Goal: Entertainment & Leisure: Browse casually

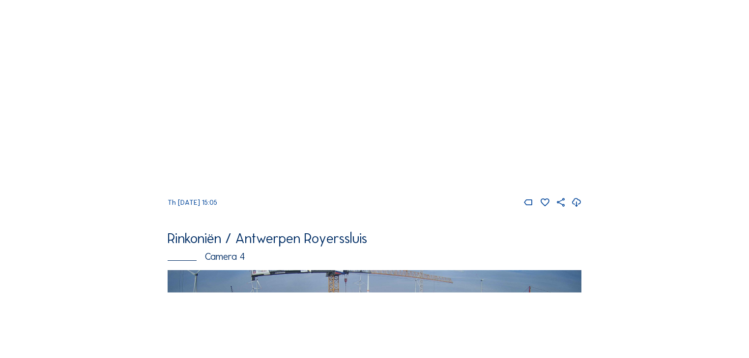
scroll to position [1297, 0]
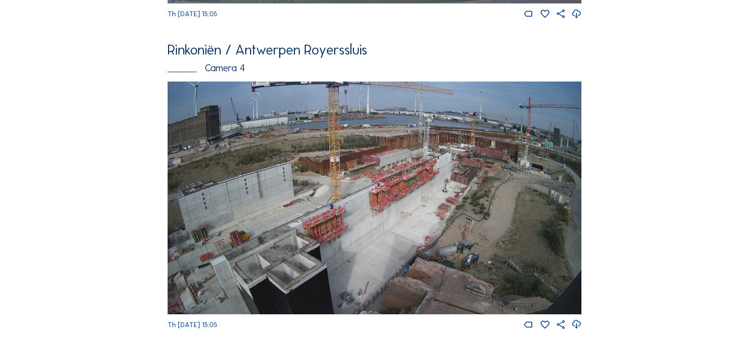
click at [400, 205] on img at bounding box center [375, 198] width 414 height 233
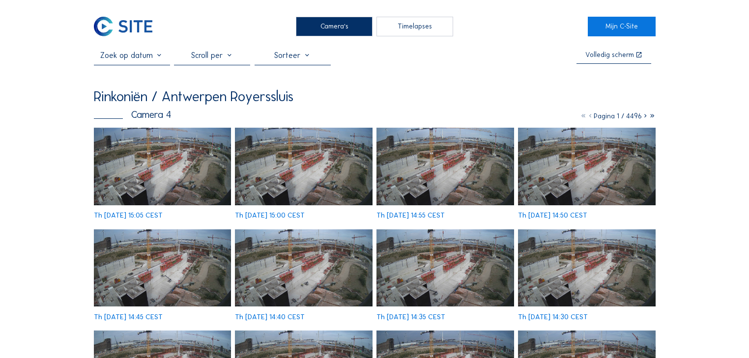
click at [152, 230] on div "Th [DATE] 14:45 CEST" at bounding box center [163, 275] width 138 height 91
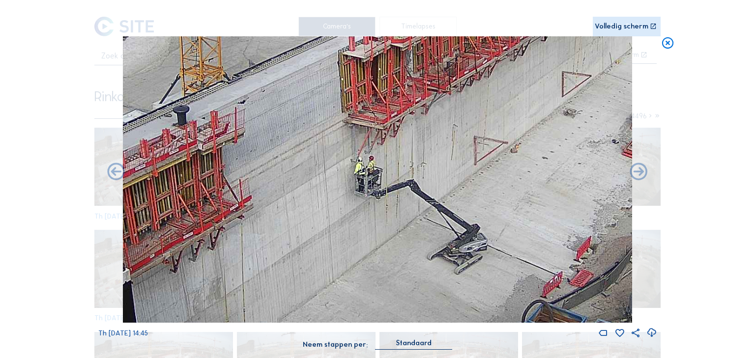
drag, startPoint x: 317, startPoint y: 180, endPoint x: 353, endPoint y: 144, distance: 51.1
click at [353, 144] on img at bounding box center [378, 179] width 510 height 287
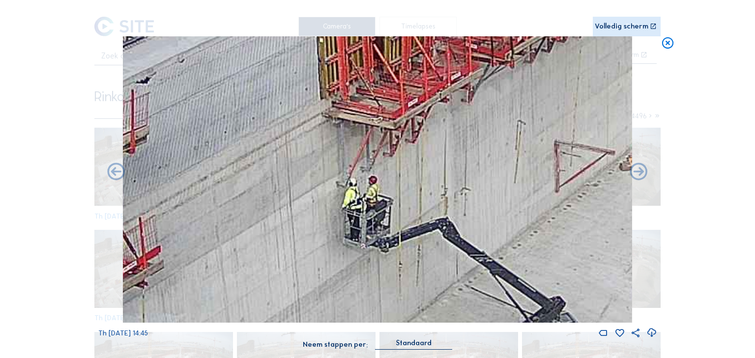
drag, startPoint x: 359, startPoint y: 181, endPoint x: 356, endPoint y: 213, distance: 32.1
click at [356, 213] on img at bounding box center [378, 179] width 510 height 287
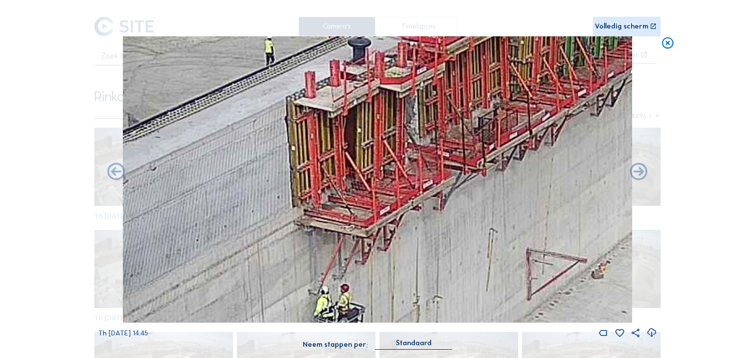
drag, startPoint x: 329, startPoint y: 164, endPoint x: 310, endPoint y: 260, distance: 97.6
click at [310, 260] on img at bounding box center [378, 179] width 510 height 287
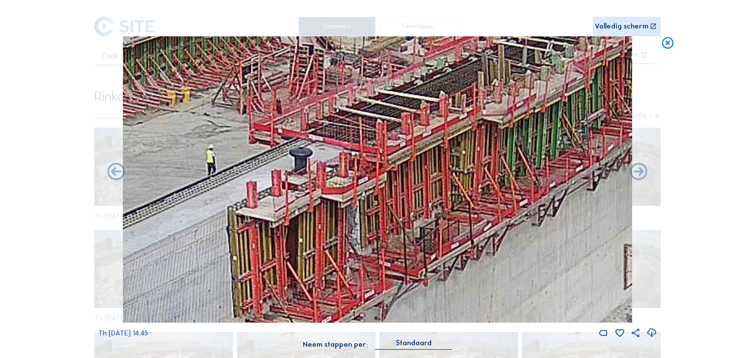
drag, startPoint x: 374, startPoint y: 110, endPoint x: 322, endPoint y: 213, distance: 114.7
click at [322, 213] on img at bounding box center [378, 179] width 510 height 287
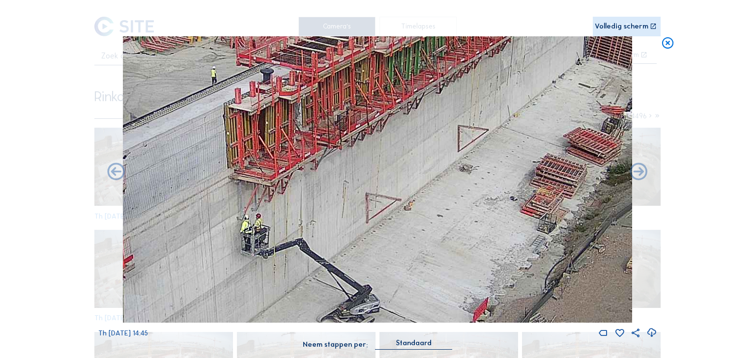
drag, startPoint x: 336, startPoint y: 124, endPoint x: 290, endPoint y: 89, distance: 57.2
click at [290, 89] on img at bounding box center [378, 179] width 510 height 287
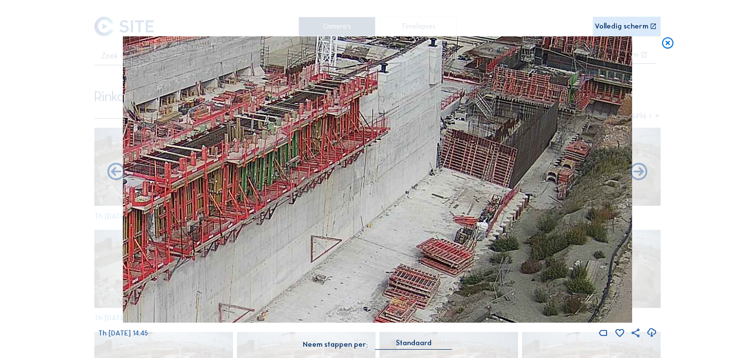
drag, startPoint x: 379, startPoint y: 190, endPoint x: 226, endPoint y: 297, distance: 186.8
click at [230, 303] on img at bounding box center [378, 179] width 510 height 287
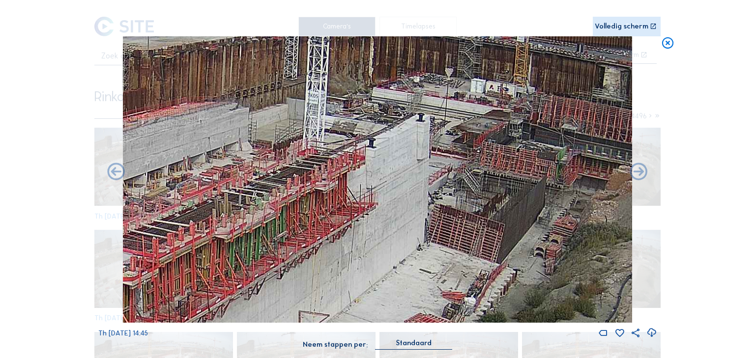
drag, startPoint x: 351, startPoint y: 120, endPoint x: 349, endPoint y: 168, distance: 47.7
click at [349, 168] on img at bounding box center [378, 179] width 510 height 287
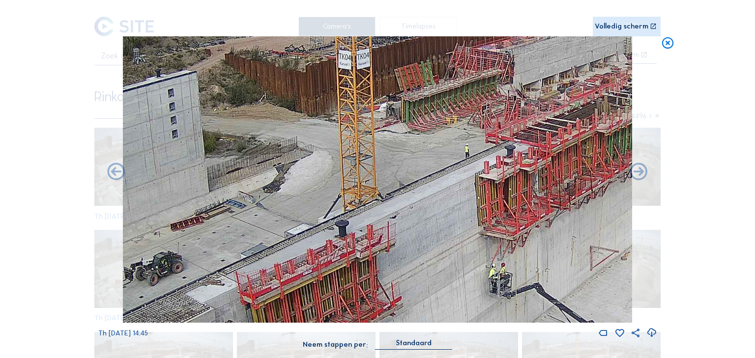
drag, startPoint x: 313, startPoint y: 174, endPoint x: 670, endPoint y: 81, distance: 369.3
click at [670, 81] on div "Scroll om door de tijd te reizen | Druk op de 'Alt'-[PERSON_NAME] + scroll om t…" at bounding box center [377, 179] width 755 height 358
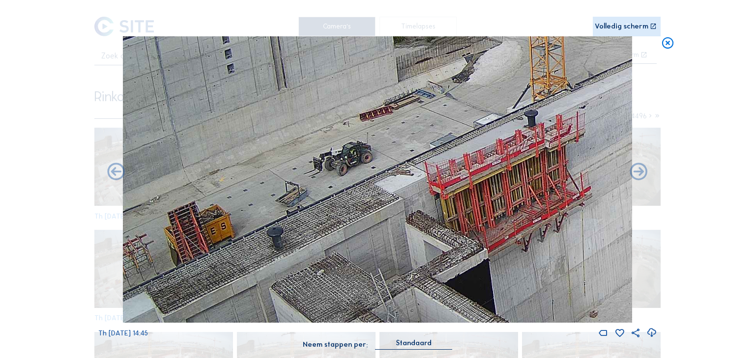
drag, startPoint x: 330, startPoint y: 148, endPoint x: 519, endPoint y: 37, distance: 218.7
click at [519, 37] on img at bounding box center [378, 179] width 510 height 287
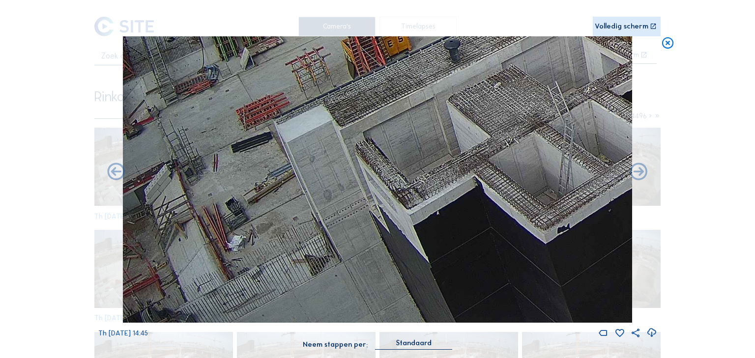
drag, startPoint x: 318, startPoint y: 134, endPoint x: 515, endPoint y: -44, distance: 265.1
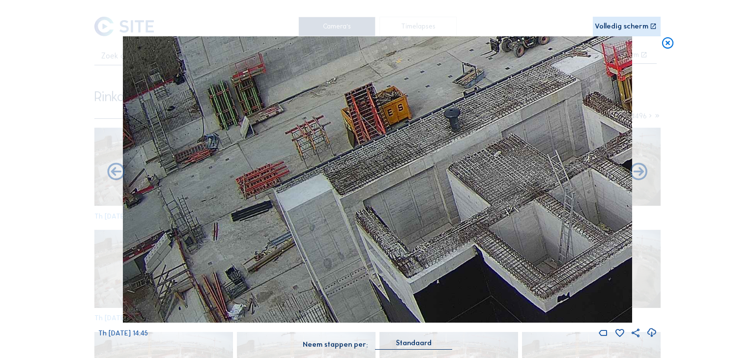
drag, startPoint x: 386, startPoint y: 121, endPoint x: 454, endPoint y: 189, distance: 95.6
click at [454, 189] on img at bounding box center [378, 179] width 510 height 287
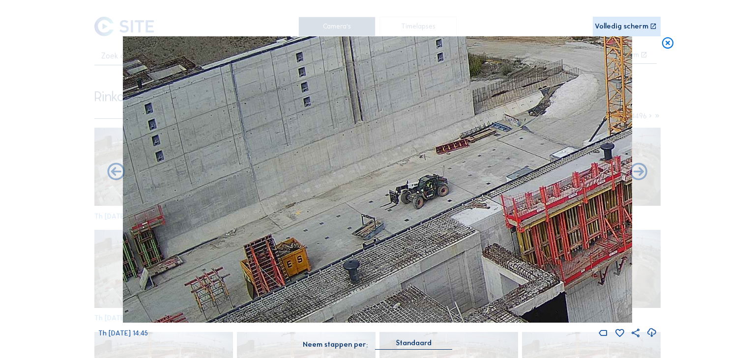
drag, startPoint x: 320, startPoint y: 186, endPoint x: 283, endPoint y: 258, distance: 81.6
click at [283, 258] on img at bounding box center [378, 179] width 510 height 287
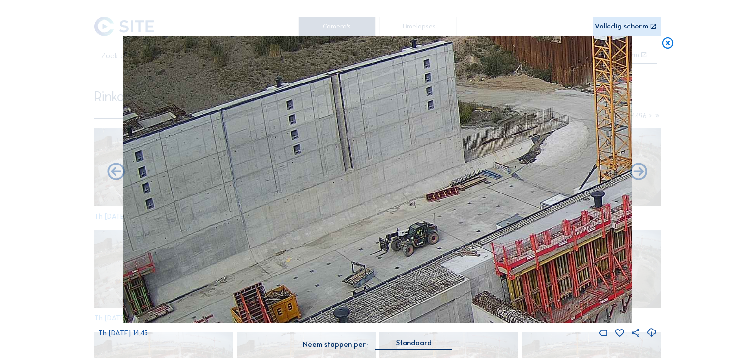
drag, startPoint x: 405, startPoint y: 128, endPoint x: 407, endPoint y: 149, distance: 21.8
click at [407, 149] on img at bounding box center [378, 179] width 510 height 287
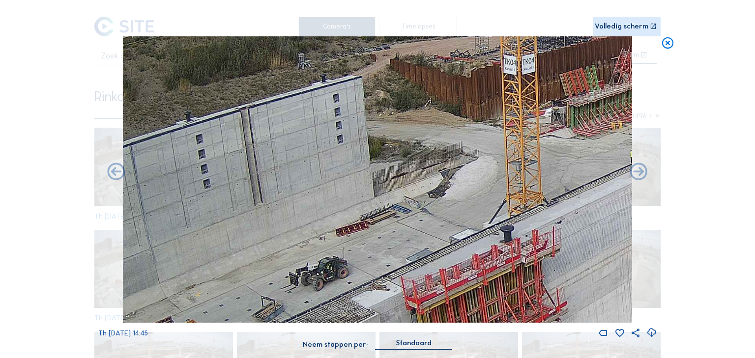
drag, startPoint x: 452, startPoint y: 166, endPoint x: 367, endPoint y: 198, distance: 90.7
click at [367, 198] on img at bounding box center [378, 179] width 510 height 287
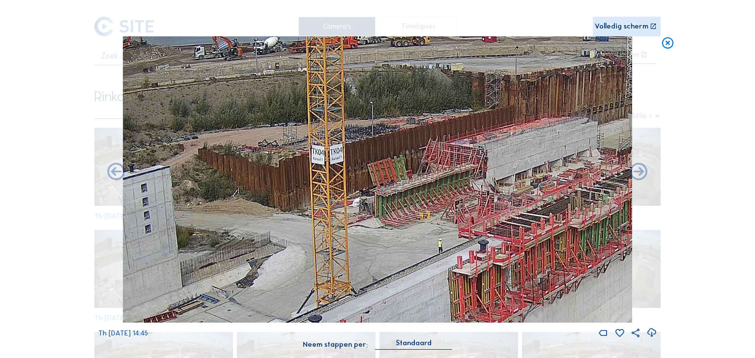
drag, startPoint x: 336, startPoint y: 166, endPoint x: 146, endPoint y: 256, distance: 209.7
click at [146, 256] on img at bounding box center [378, 179] width 510 height 287
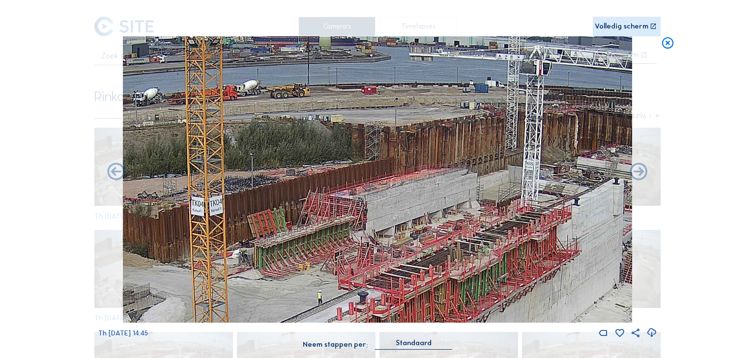
drag, startPoint x: 342, startPoint y: 218, endPoint x: 168, endPoint y: 286, distance: 186.7
click at [168, 286] on img at bounding box center [378, 179] width 510 height 287
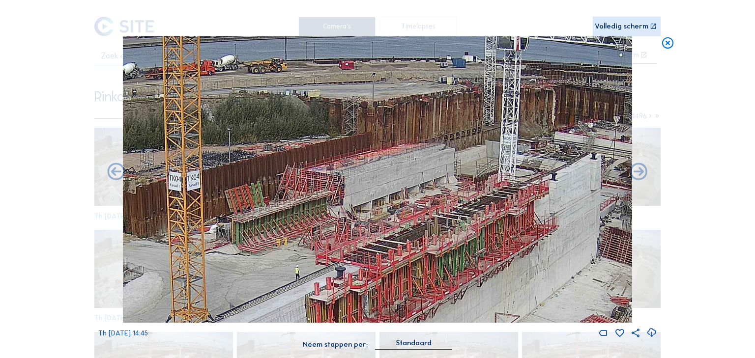
drag, startPoint x: 166, startPoint y: 284, endPoint x: 198, endPoint y: 242, distance: 52.9
click at [198, 242] on img at bounding box center [378, 179] width 510 height 287
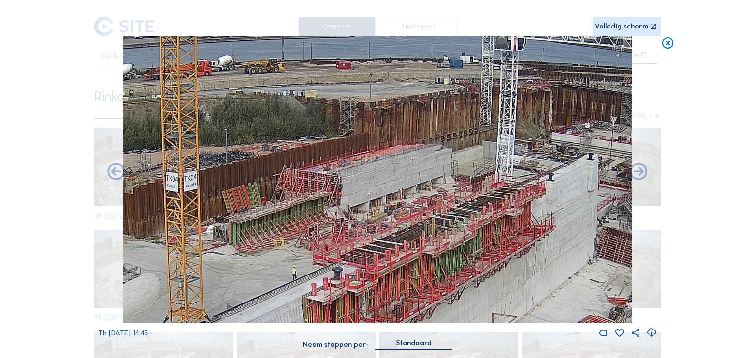
drag, startPoint x: 399, startPoint y: 207, endPoint x: 375, endPoint y: 211, distance: 23.9
click at [375, 211] on img at bounding box center [378, 179] width 510 height 287
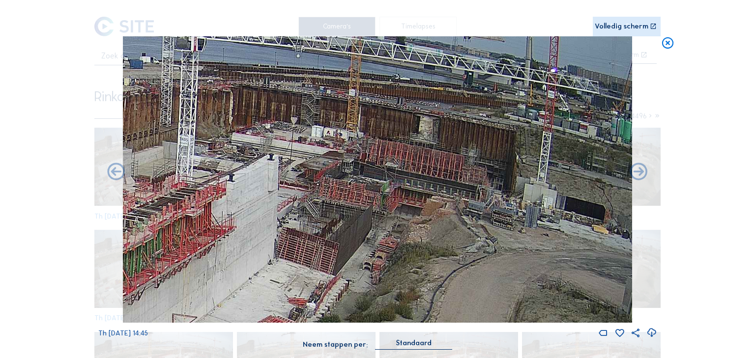
drag, startPoint x: 537, startPoint y: 178, endPoint x: 238, endPoint y: 175, distance: 298.8
click at [238, 175] on img at bounding box center [378, 179] width 510 height 287
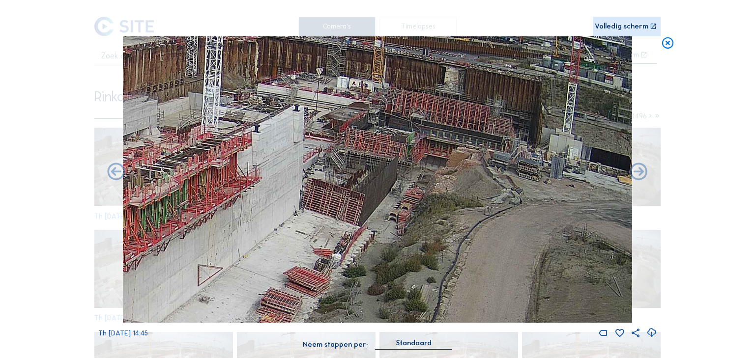
drag, startPoint x: 309, startPoint y: 238, endPoint x: 334, endPoint y: 189, distance: 55.4
click at [334, 189] on img at bounding box center [378, 179] width 510 height 287
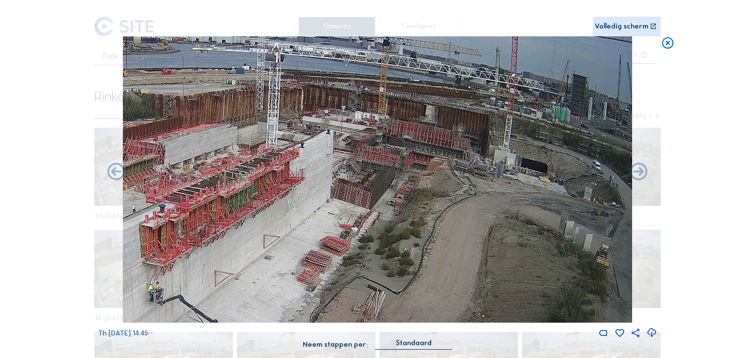
drag, startPoint x: 134, startPoint y: 246, endPoint x: 147, endPoint y: 242, distance: 13.8
click at [147, 242] on img at bounding box center [378, 179] width 510 height 287
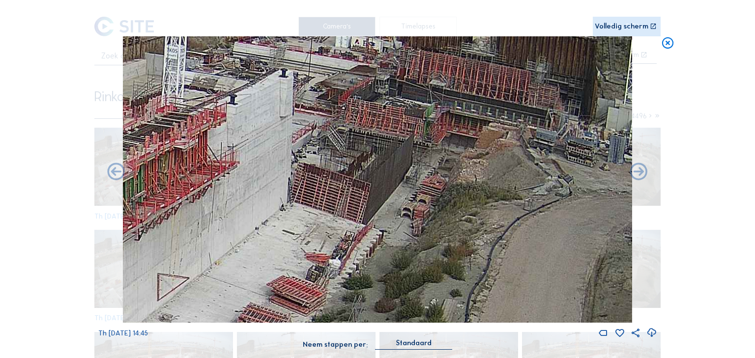
drag, startPoint x: 367, startPoint y: 143, endPoint x: 355, endPoint y: 163, distance: 23.6
click at [355, 163] on img at bounding box center [378, 179] width 510 height 287
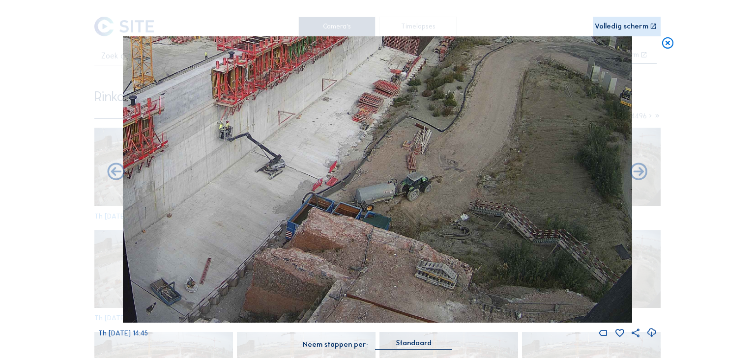
drag, startPoint x: 299, startPoint y: 196, endPoint x: 332, endPoint y: 73, distance: 127.8
click at [332, 73] on img at bounding box center [378, 179] width 510 height 287
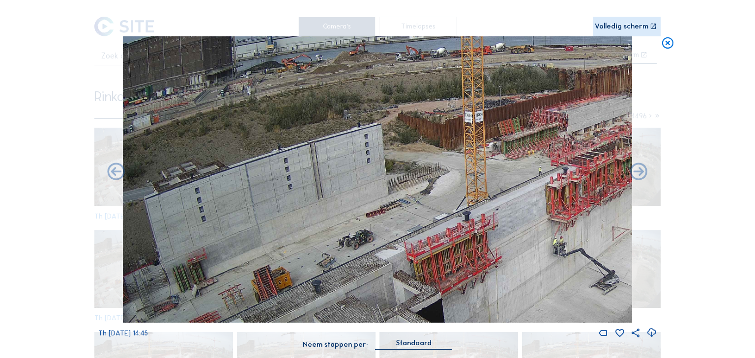
drag, startPoint x: 234, startPoint y: 187, endPoint x: 528, endPoint y: 281, distance: 309.1
click at [528, 281] on img at bounding box center [378, 179] width 510 height 287
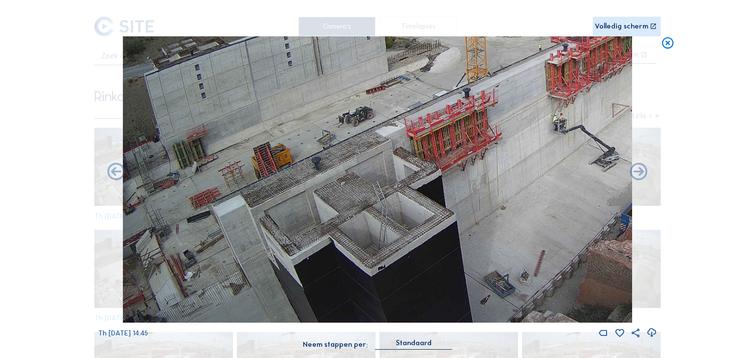
drag, startPoint x: 450, startPoint y: 230, endPoint x: 725, endPoint y: 93, distance: 307.1
click at [725, 93] on div "Scroll om door de tijd te reizen | Druk op de 'Alt'-[PERSON_NAME] + scroll om t…" at bounding box center [377, 179] width 755 height 358
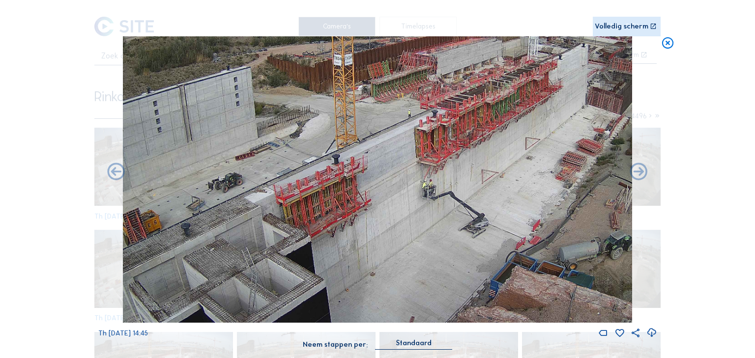
drag, startPoint x: 509, startPoint y: 115, endPoint x: 370, endPoint y: 204, distance: 165.5
click at [368, 202] on img at bounding box center [378, 179] width 510 height 287
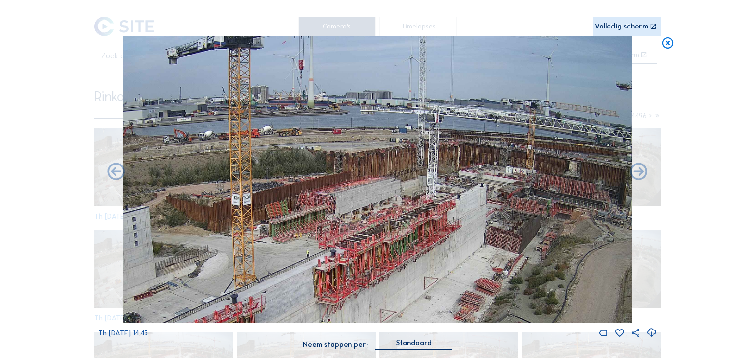
drag, startPoint x: 388, startPoint y: 163, endPoint x: 297, endPoint y: 328, distance: 188.7
click at [297, 328] on div "Th [DATE] 14:45" at bounding box center [377, 187] width 558 height 303
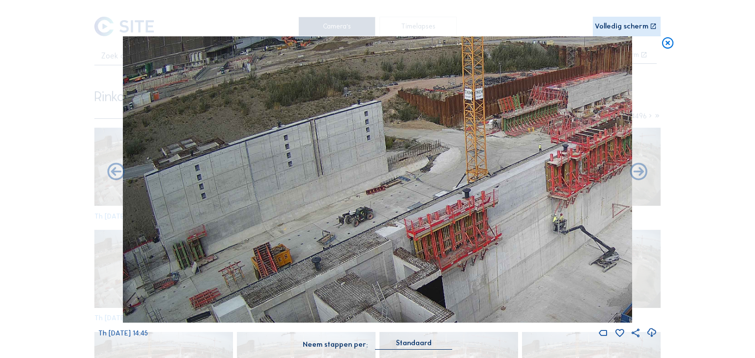
drag, startPoint x: 216, startPoint y: 238, endPoint x: 371, endPoint y: 165, distance: 171.3
click at [548, 113] on img at bounding box center [378, 179] width 510 height 287
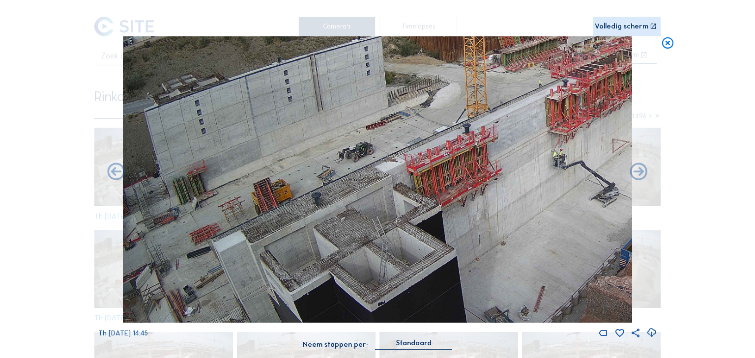
drag, startPoint x: 381, startPoint y: 183, endPoint x: 509, endPoint y: 165, distance: 129.0
click at [509, 165] on img at bounding box center [378, 179] width 510 height 287
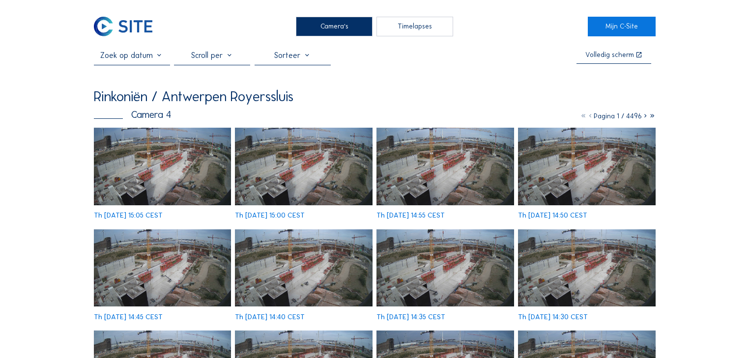
click at [335, 21] on div "Camera's" at bounding box center [334, 27] width 76 height 20
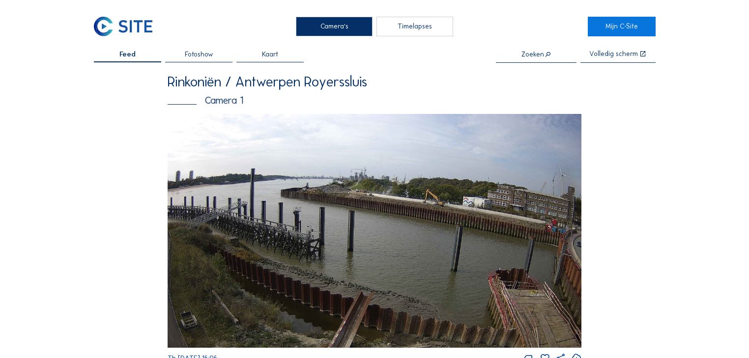
click at [404, 238] on img at bounding box center [375, 231] width 414 height 234
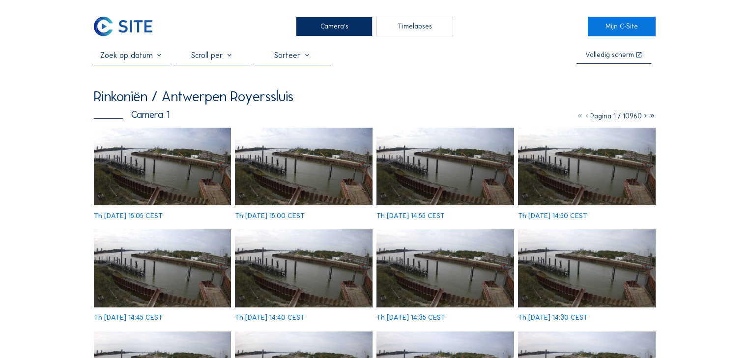
click at [157, 145] on img at bounding box center [163, 167] width 138 height 78
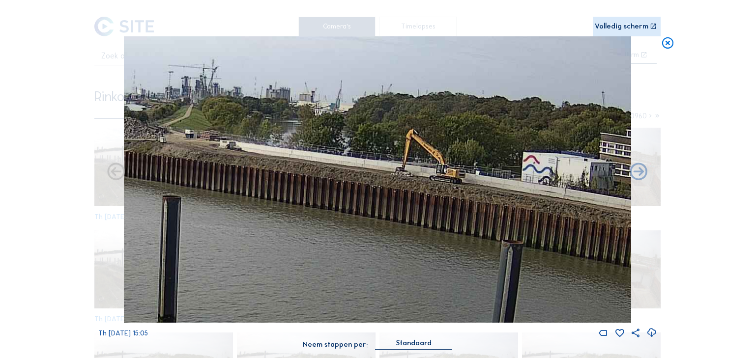
drag, startPoint x: 393, startPoint y: 156, endPoint x: 301, endPoint y: 147, distance: 92.3
click at [300, 149] on img at bounding box center [377, 179] width 507 height 287
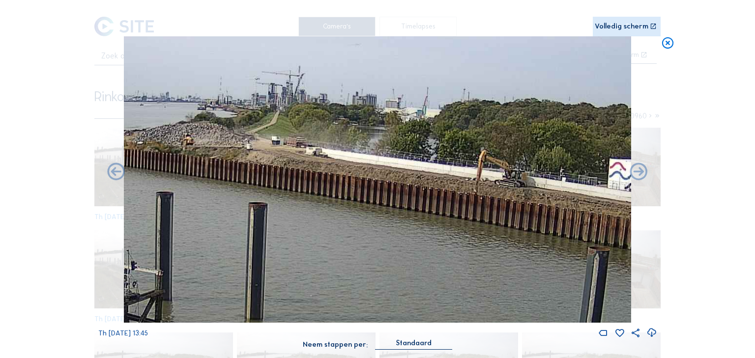
drag
click at [352, 163] on img at bounding box center [377, 179] width 507 height 287
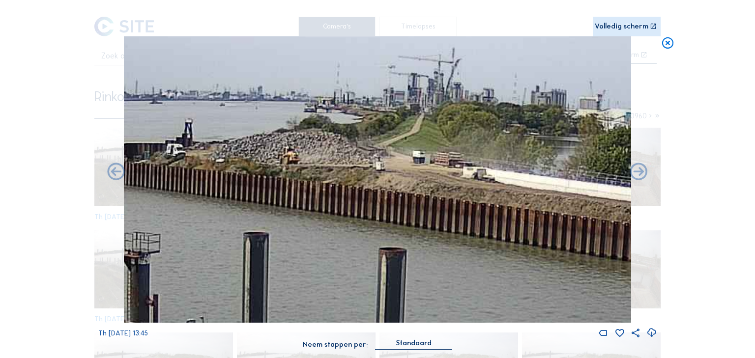
click at [301, 144] on img at bounding box center [377, 179] width 507 height 287
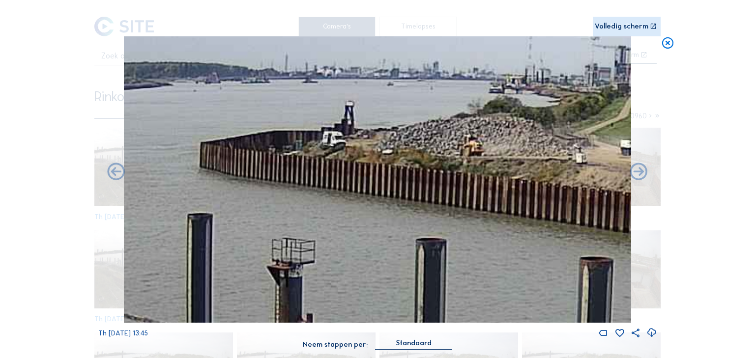
click at [486, 132] on img at bounding box center [377, 179] width 507 height 287
